Goal: Task Accomplishment & Management: Complete application form

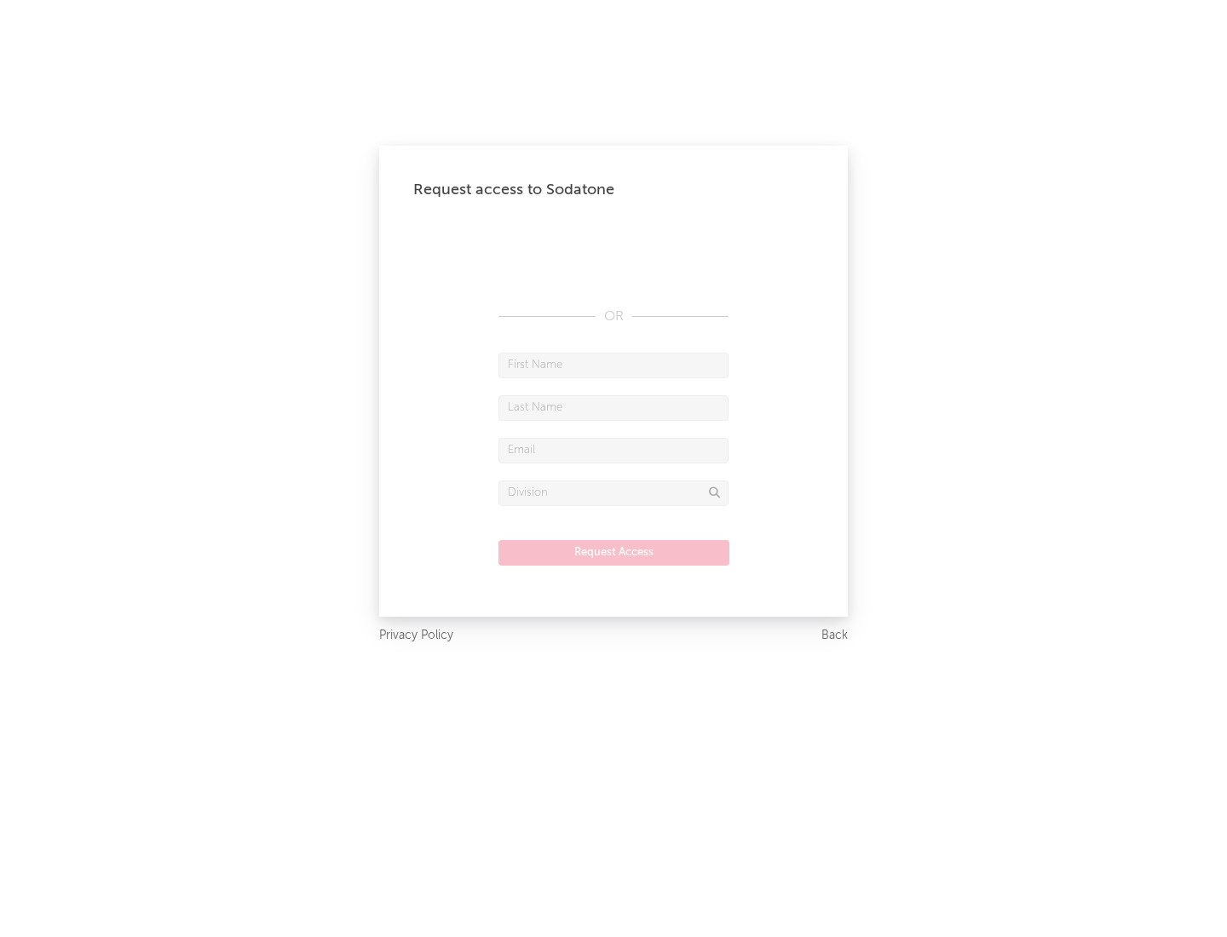
click at [614, 365] on input "text" at bounding box center [614, 366] width 230 height 26
type input "[PERSON_NAME]"
click at [614, 407] on input "text" at bounding box center [614, 408] width 230 height 26
type input "[PERSON_NAME]"
click at [614, 450] on input "text" at bounding box center [614, 451] width 230 height 26
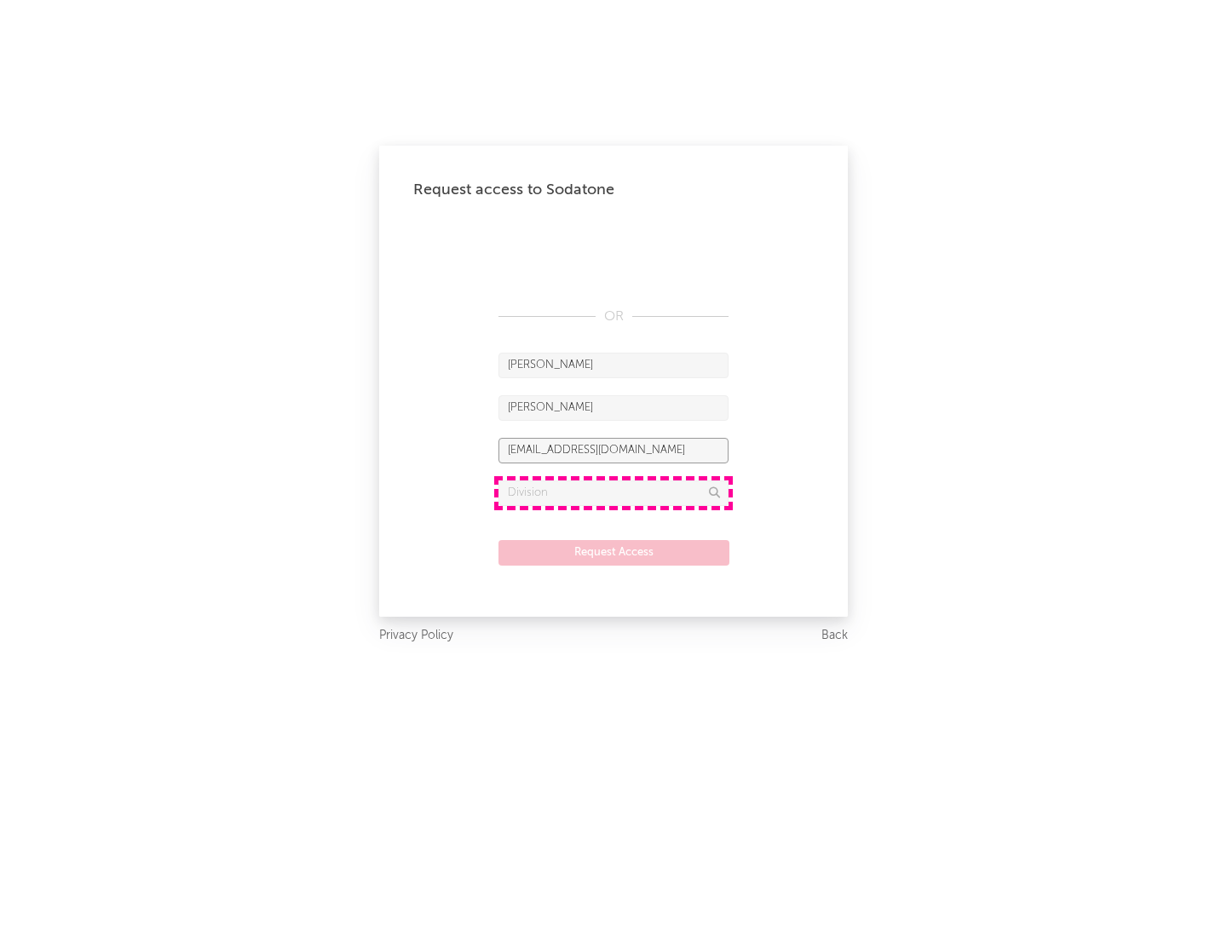
type input "[EMAIL_ADDRESS][DOMAIN_NAME]"
click at [614, 493] on input "text" at bounding box center [614, 494] width 230 height 26
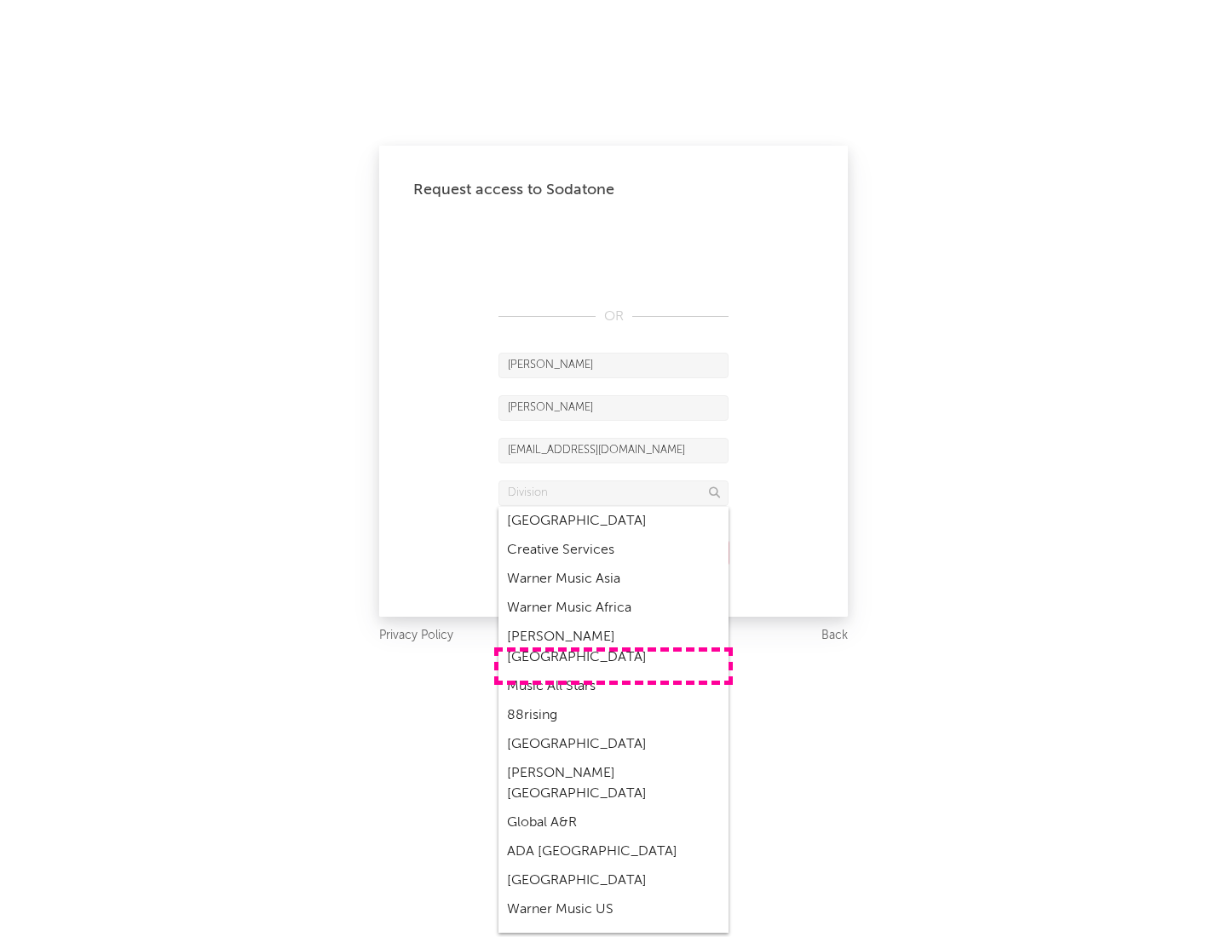
click at [614, 672] on div "Music All Stars" at bounding box center [614, 686] width 230 height 29
type input "Music All Stars"
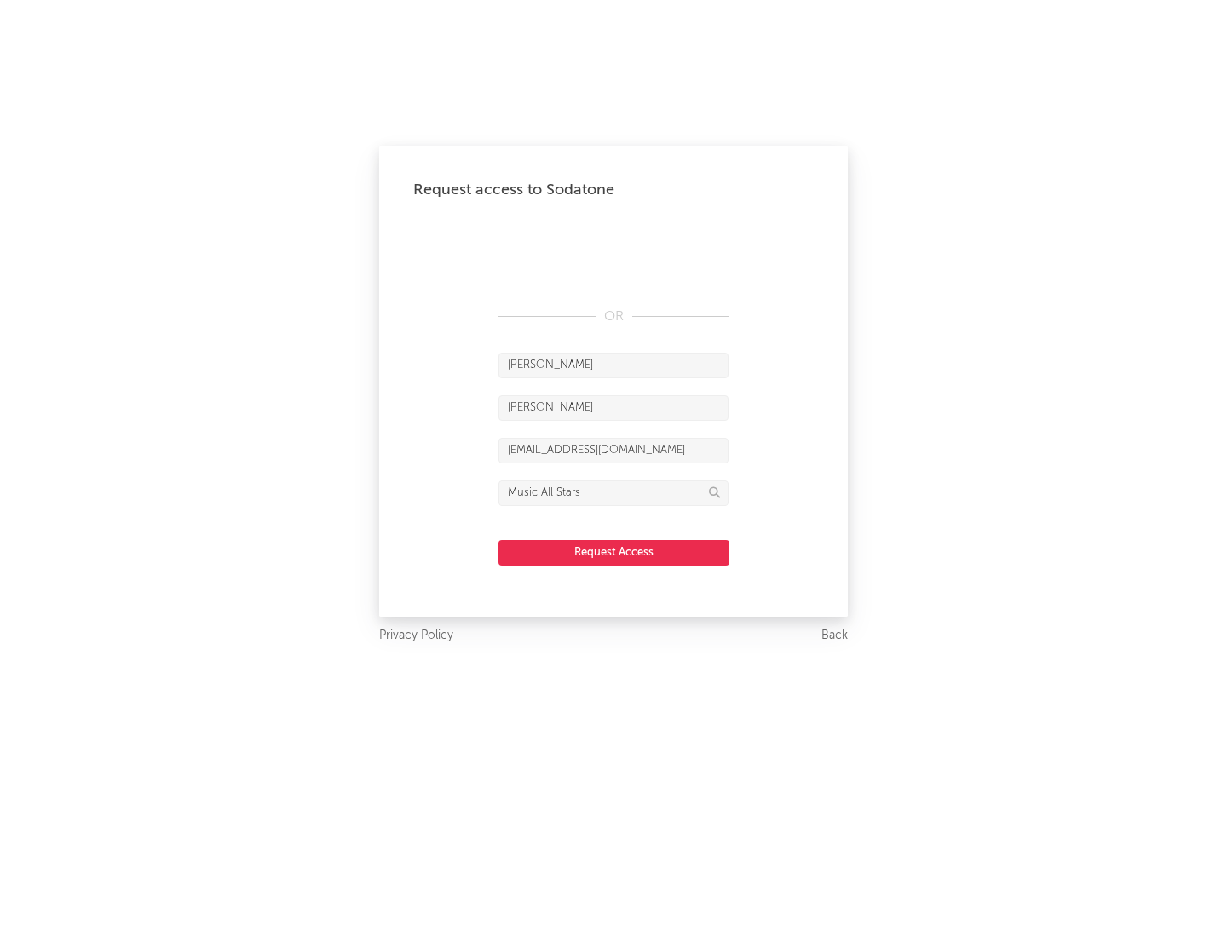
click at [614, 552] on button "Request Access" at bounding box center [614, 553] width 231 height 26
